Goal: Navigation & Orientation: Find specific page/section

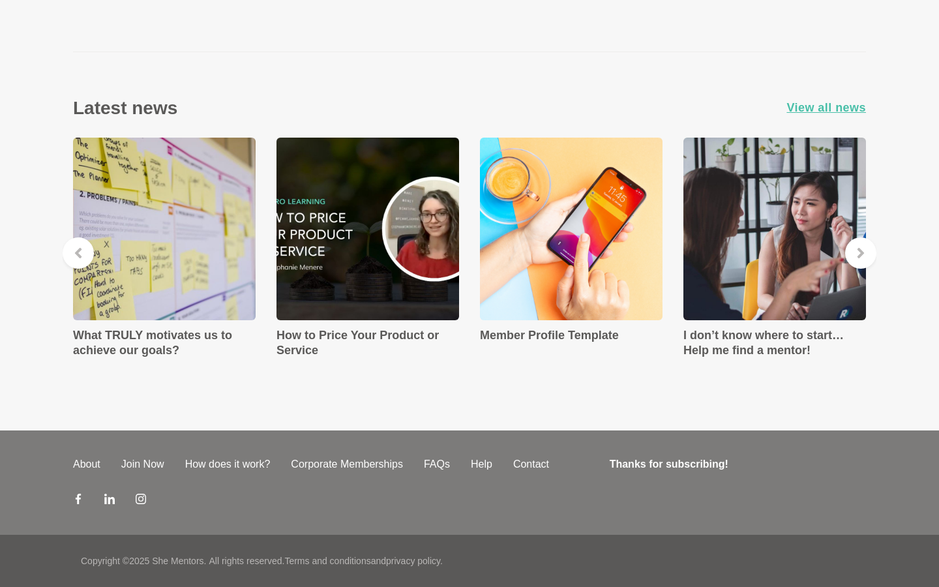
scroll to position [1827, 0]
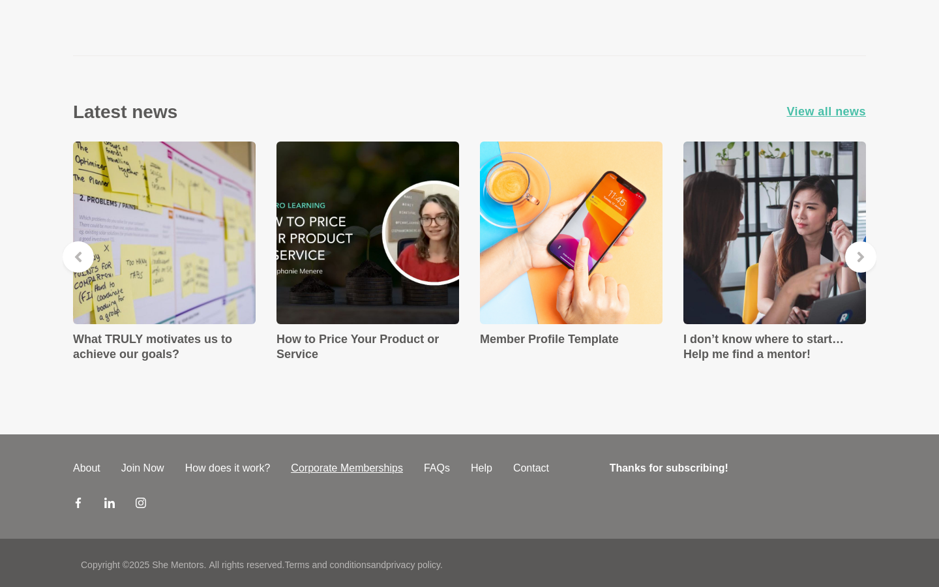
drag, startPoint x: 227, startPoint y: 467, endPoint x: 286, endPoint y: 463, distance: 59.5
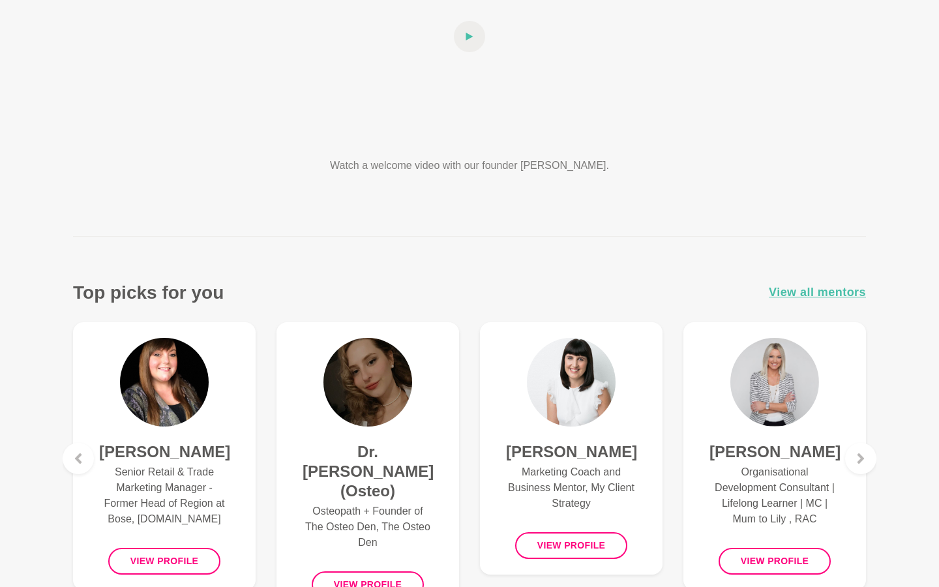
scroll to position [0, 0]
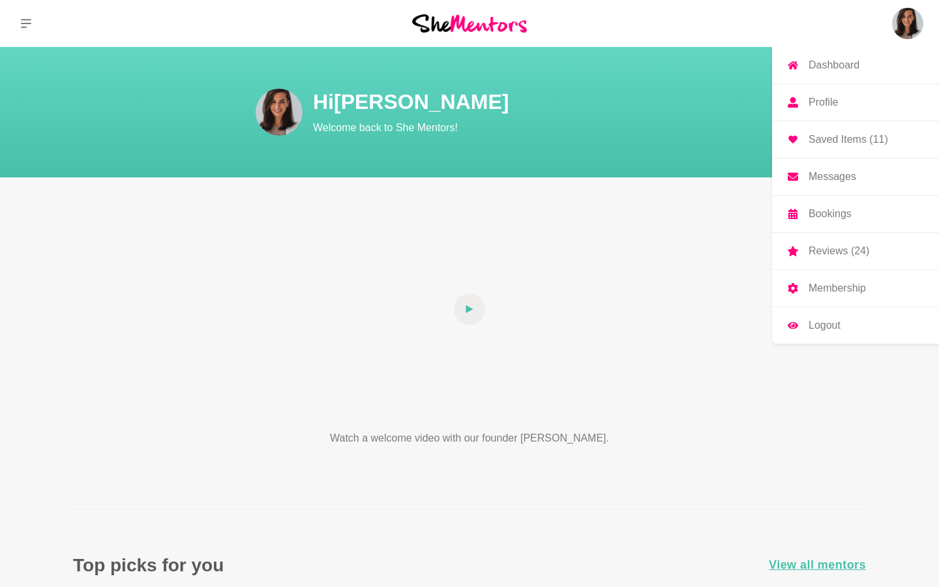
click at [896, 33] on img at bounding box center [907, 23] width 31 height 31
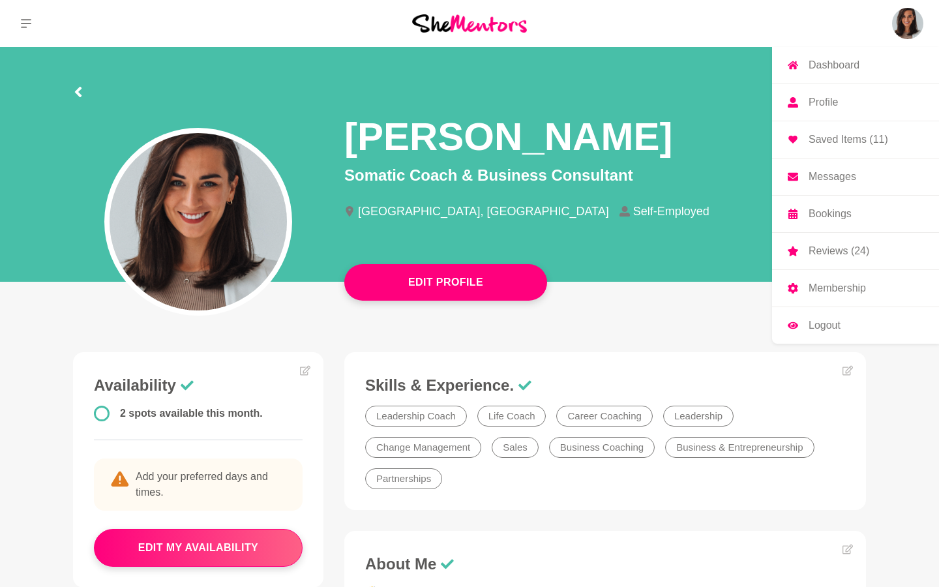
click at [831, 293] on p "Membership" at bounding box center [837, 288] width 57 height 10
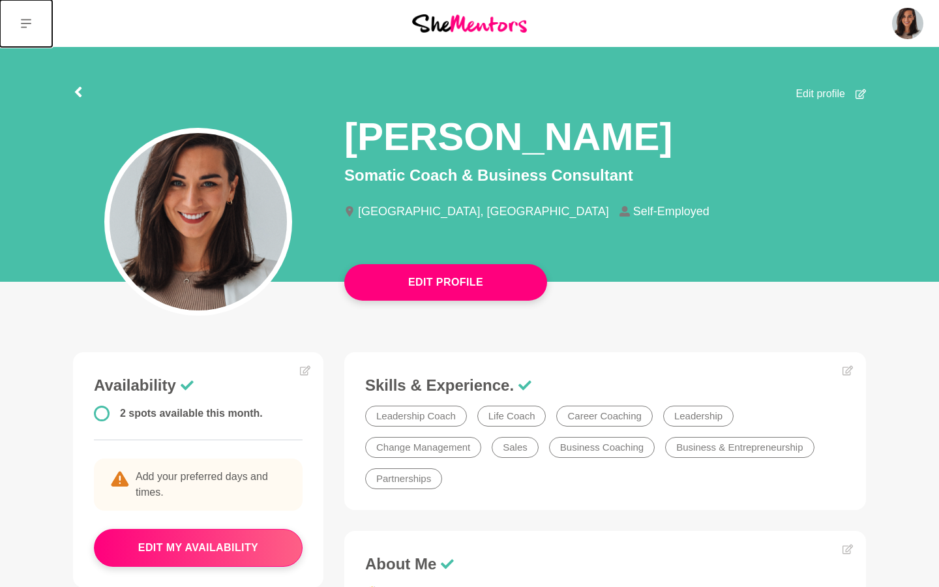
click at [23, 23] on icon at bounding box center [26, 23] width 10 height 9
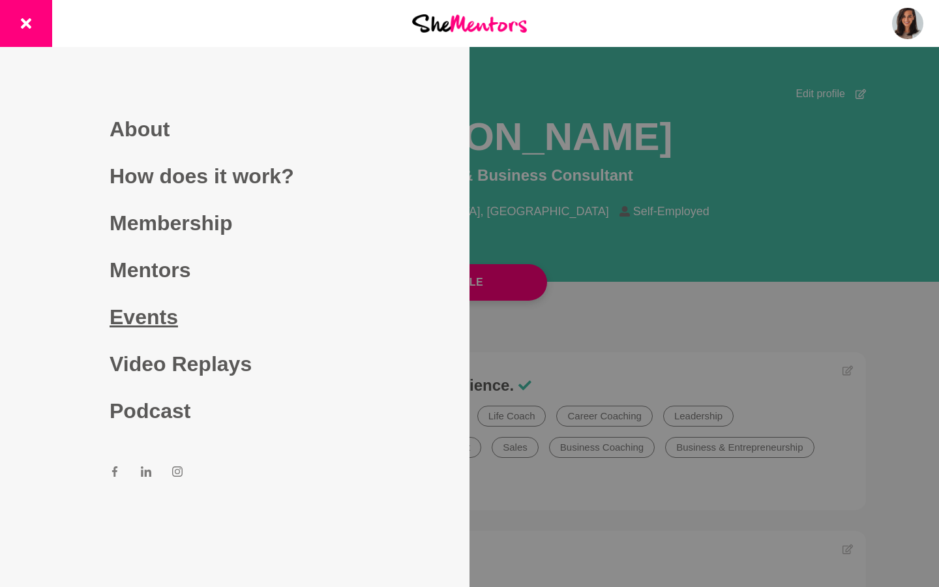
click at [157, 328] on link "Events" at bounding box center [235, 316] width 250 height 47
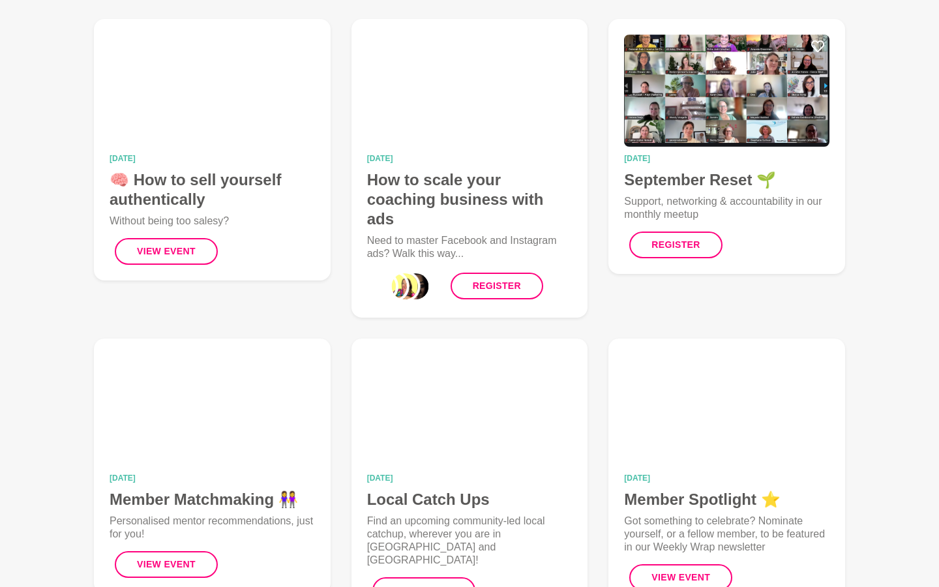
scroll to position [488, 0]
